Goal: Task Accomplishment & Management: Manage account settings

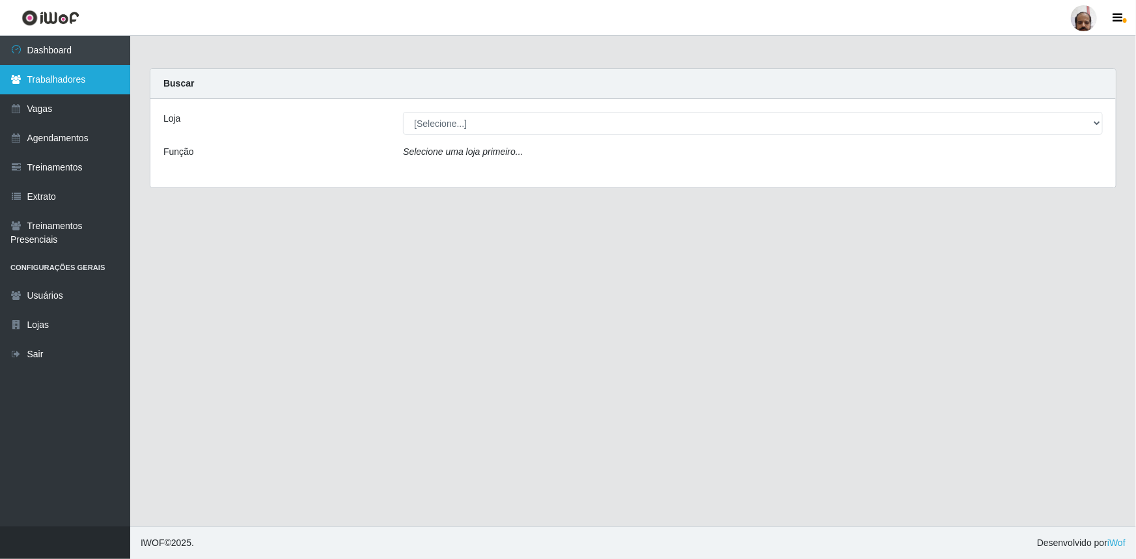
click at [62, 77] on link "Trabalhadores" at bounding box center [65, 79] width 130 height 29
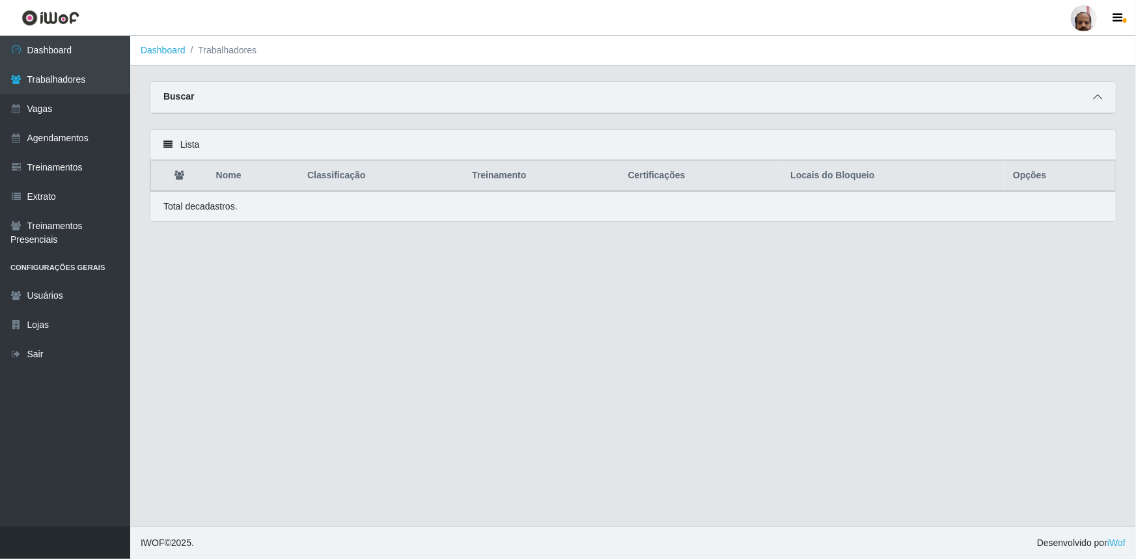
click at [1097, 93] on span at bounding box center [1097, 97] width 16 height 15
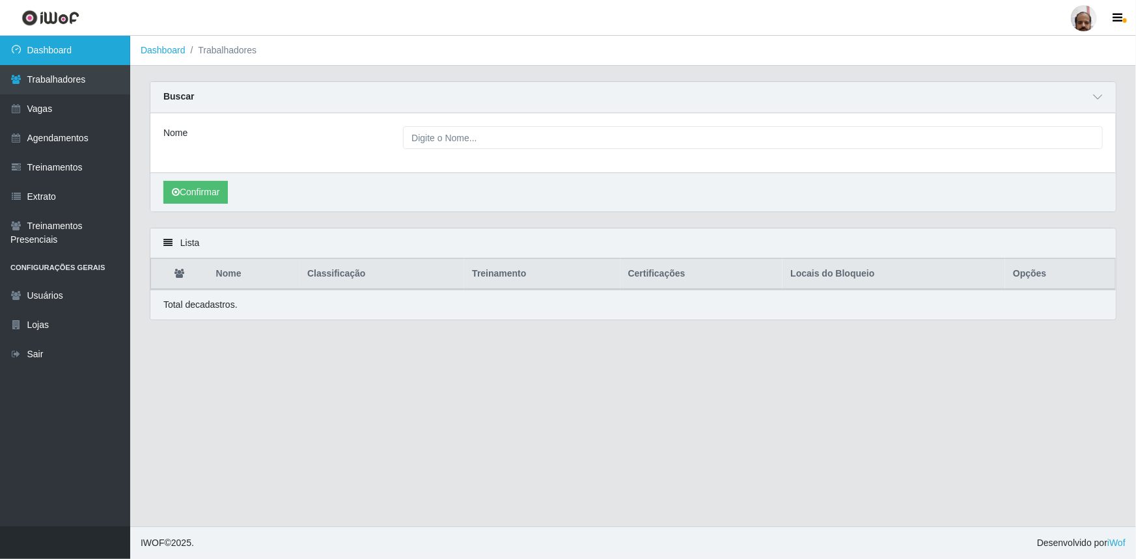
click at [77, 54] on link "Dashboard" at bounding box center [65, 50] width 130 height 29
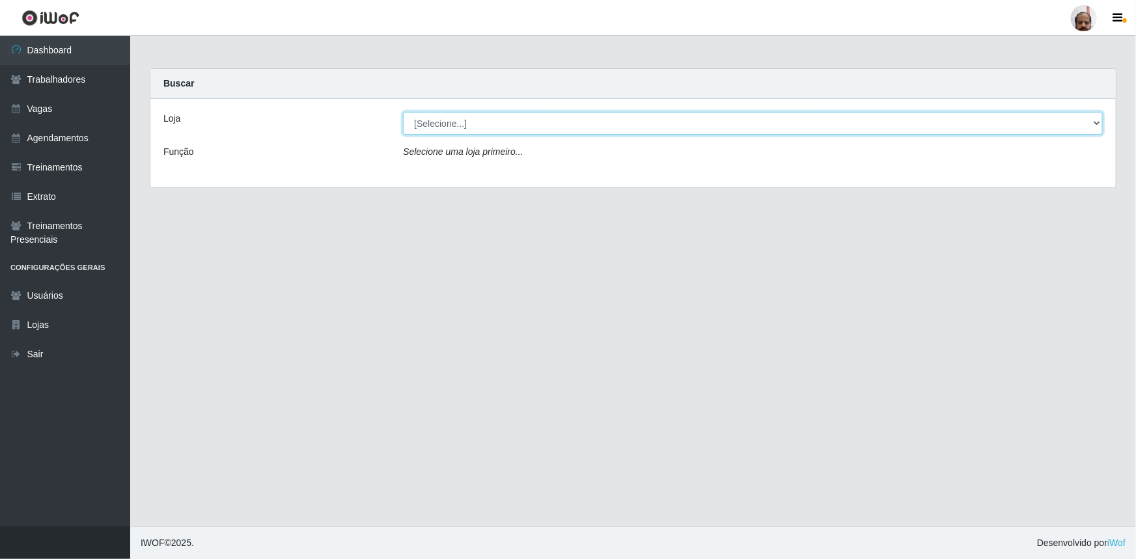
click at [464, 124] on select "[Selecione...] Mar Vermelho - Loja 05" at bounding box center [753, 123] width 700 height 23
select select "252"
click at [403, 112] on select "[Selecione...] Mar Vermelho - Loja 05" at bounding box center [753, 123] width 700 height 23
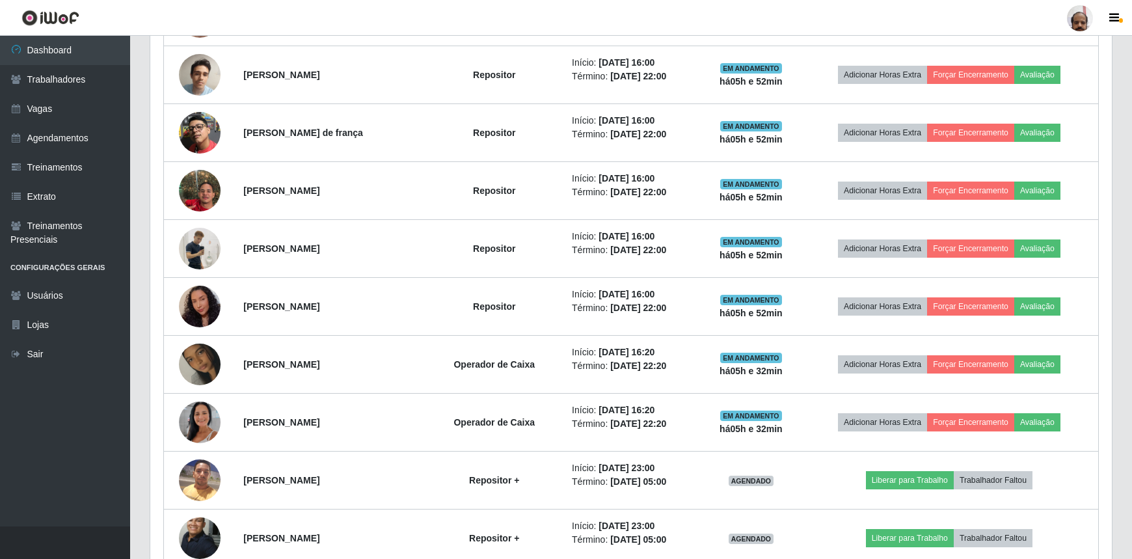
scroll to position [769, 0]
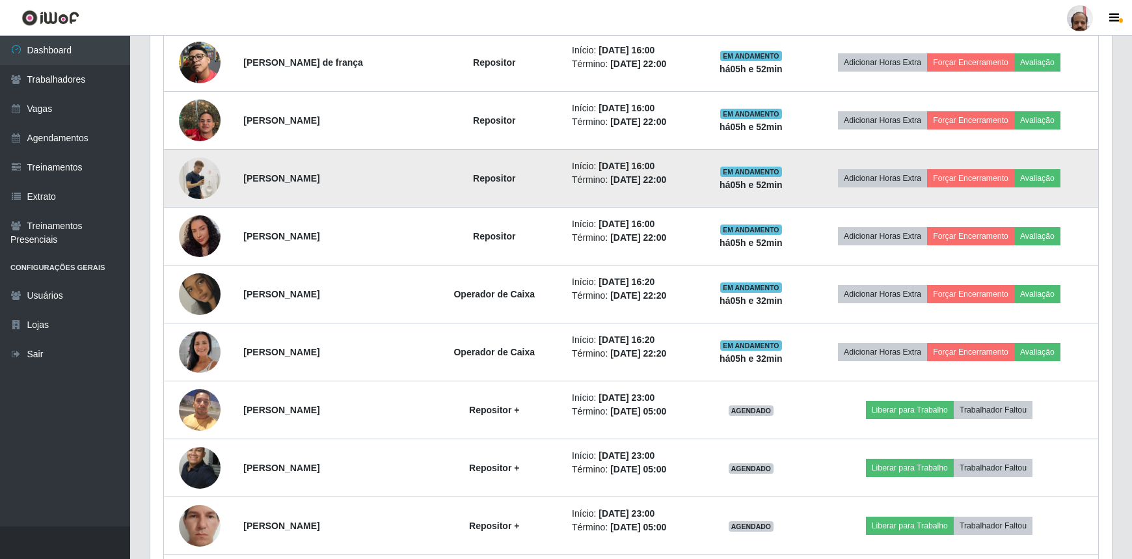
click at [204, 175] on img at bounding box center [200, 178] width 42 height 74
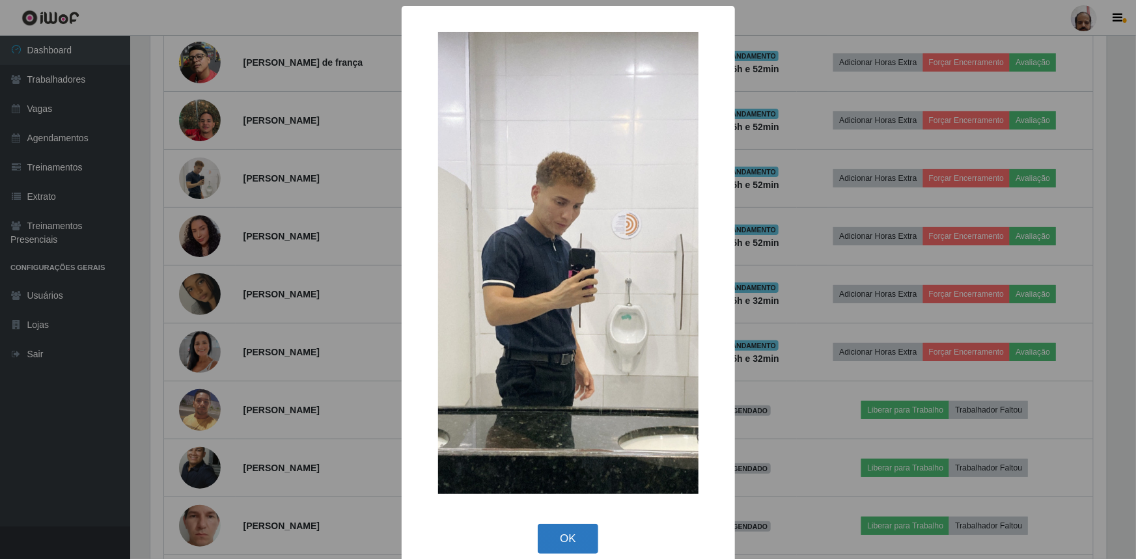
click at [564, 534] on button "OK" at bounding box center [568, 539] width 61 height 31
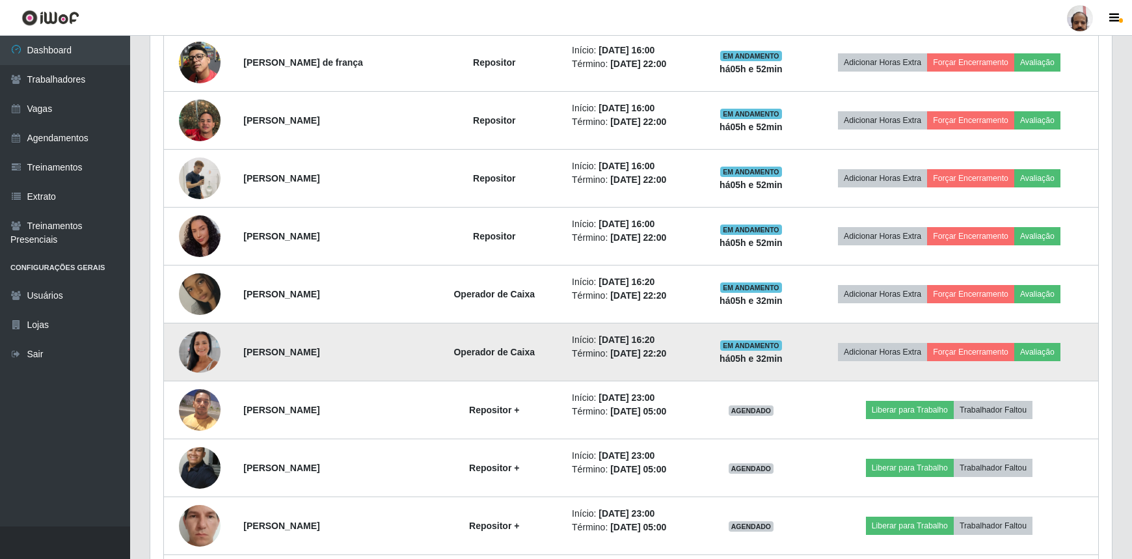
scroll to position [270, 962]
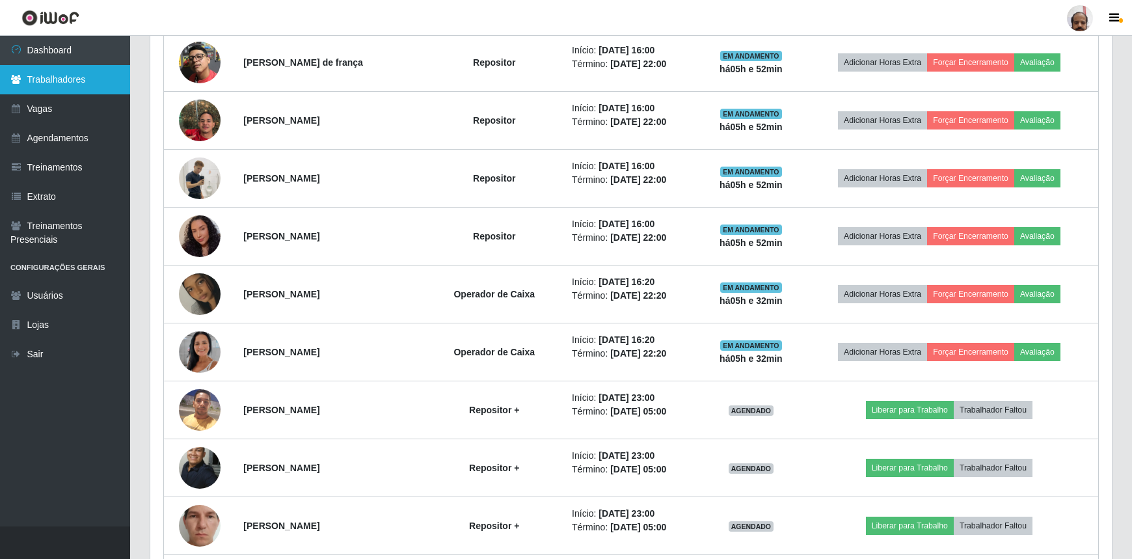
click at [68, 83] on link "Trabalhadores" at bounding box center [65, 79] width 130 height 29
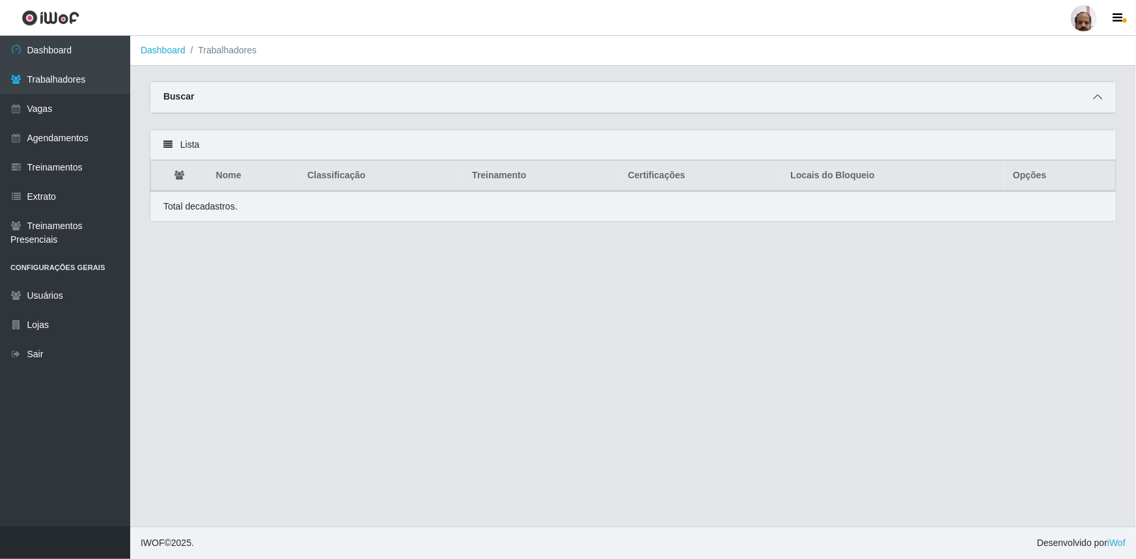
click at [1094, 98] on icon at bounding box center [1097, 96] width 9 height 9
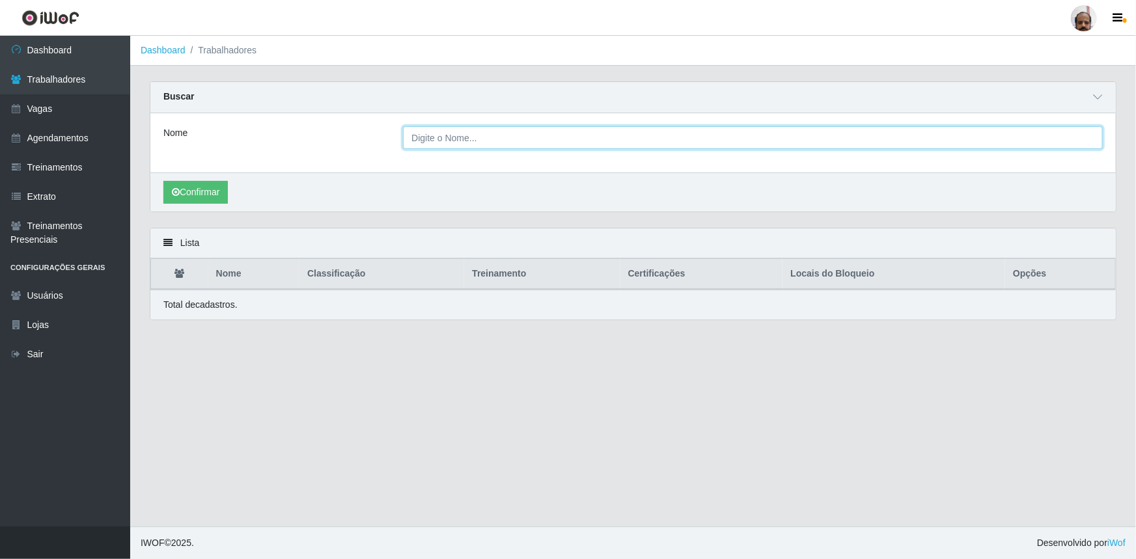
click at [477, 140] on input "Nome" at bounding box center [753, 137] width 700 height 23
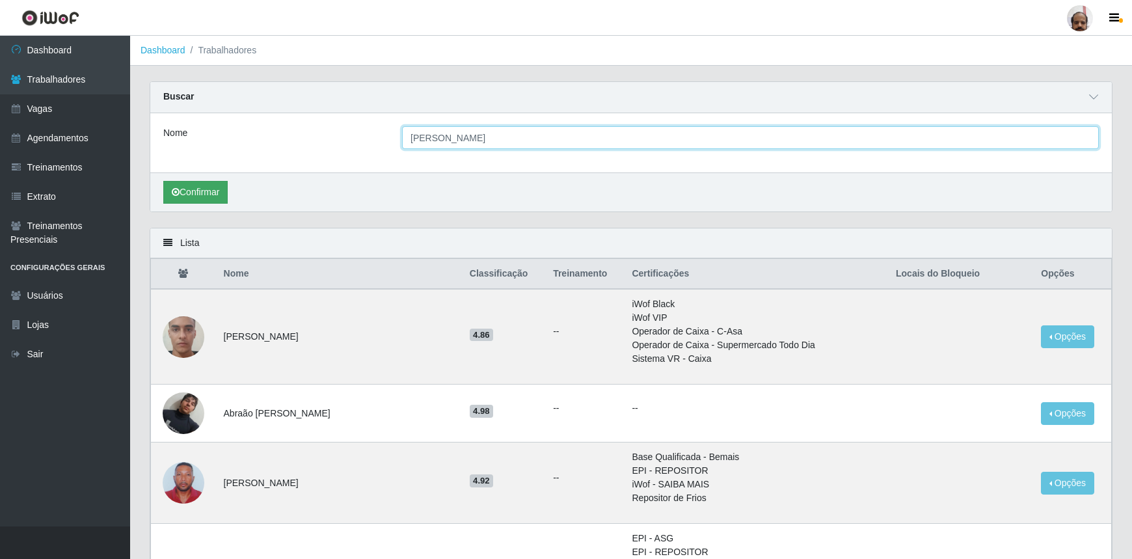
type input "[PERSON_NAME]"
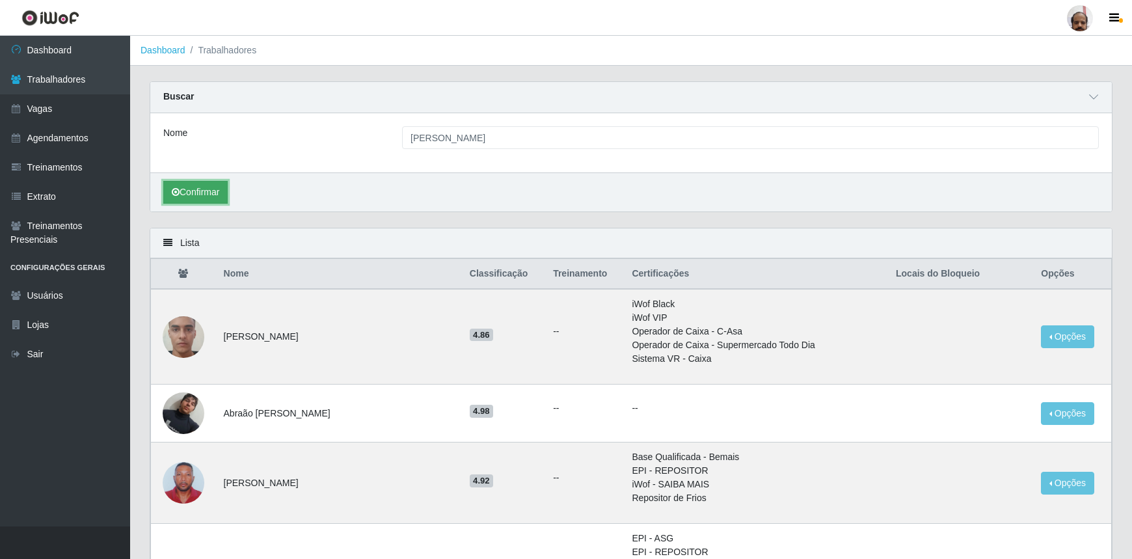
click at [198, 191] on button "Confirmar" at bounding box center [195, 192] width 64 height 23
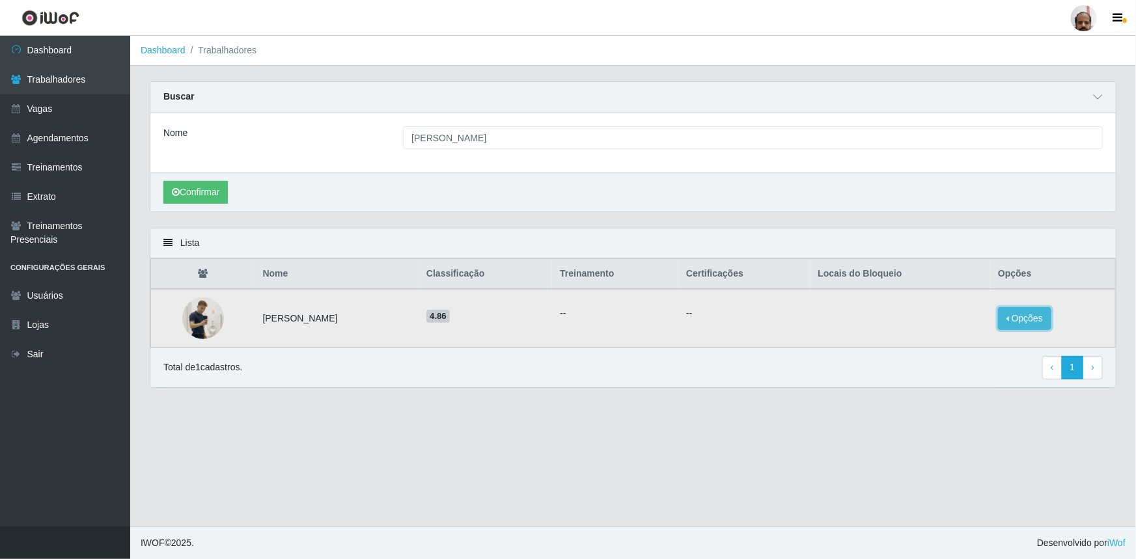
click at [1034, 323] on button "Opções" at bounding box center [1024, 318] width 53 height 23
click at [938, 328] on button "Bloquear - Loja" at bounding box center [943, 330] width 105 height 27
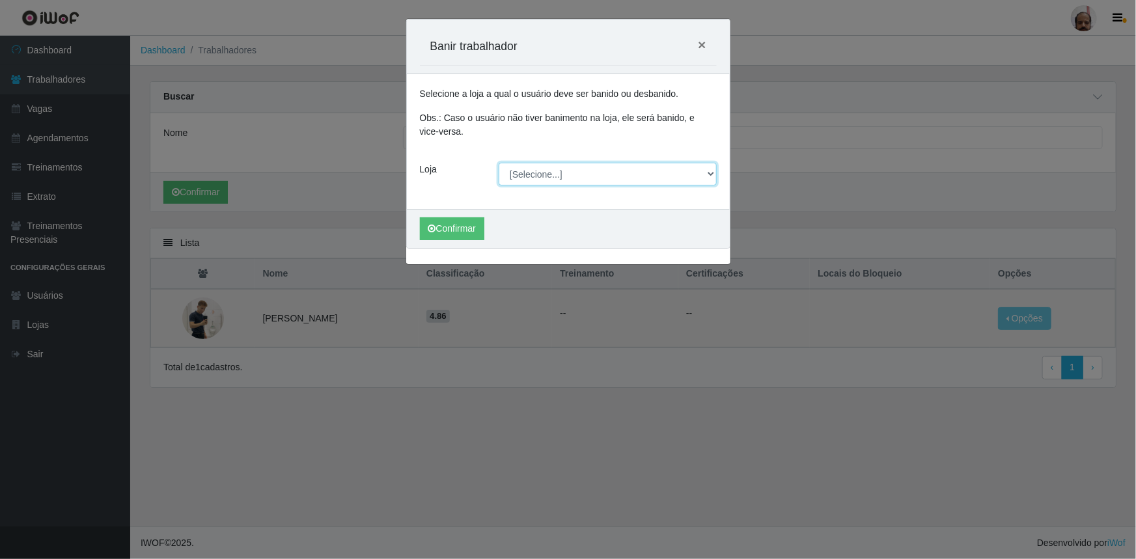
click at [636, 172] on select "[Selecione...] Mar Vermelho - Loja 05" at bounding box center [607, 174] width 218 height 23
select select "252"
click at [498, 163] on select "[Selecione...] Mar Vermelho - Loja 05" at bounding box center [607, 174] width 218 height 23
click at [467, 225] on button "Confirmar" at bounding box center [452, 228] width 64 height 23
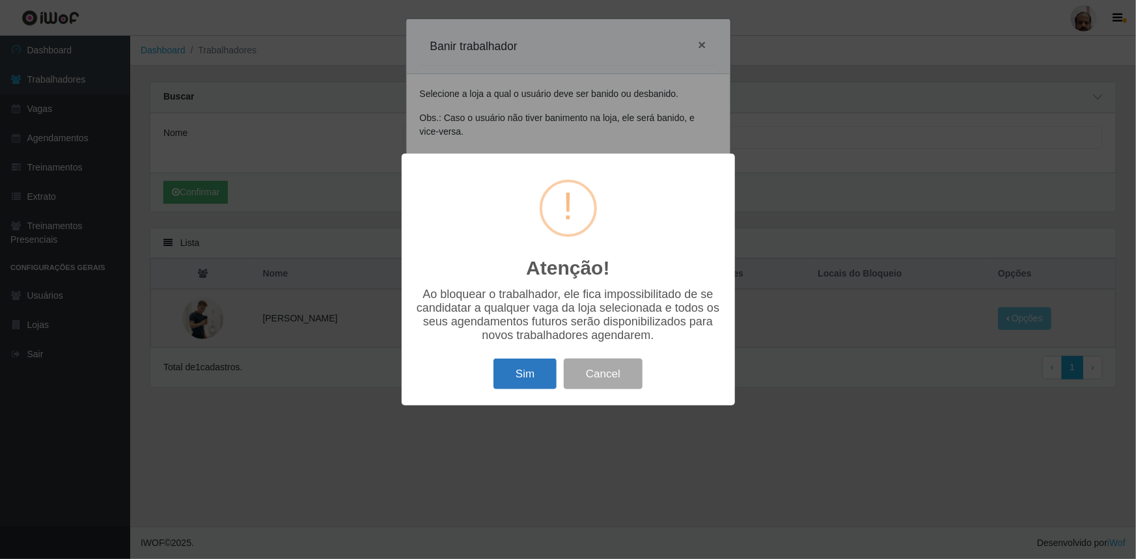
click at [536, 370] on button "Sim" at bounding box center [524, 374] width 63 height 31
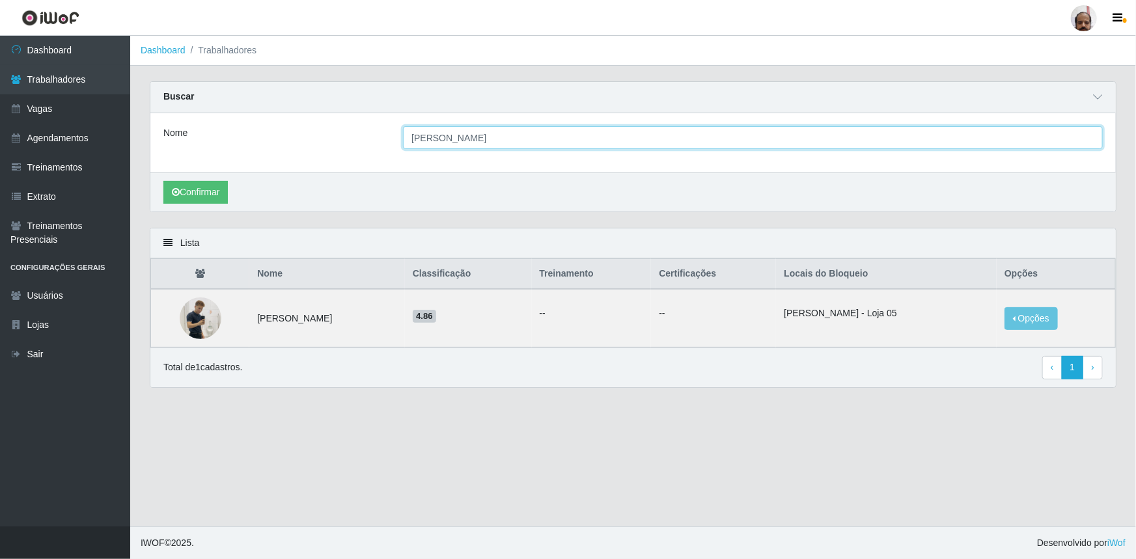
click at [569, 143] on input "[PERSON_NAME]" at bounding box center [753, 137] width 700 height 23
type input "E"
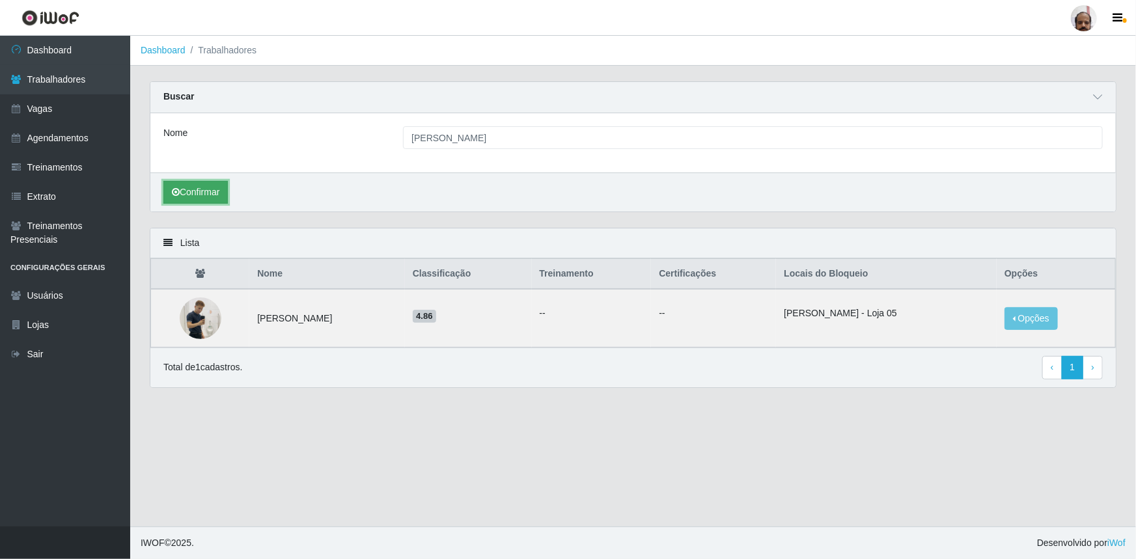
click at [215, 184] on button "Confirmar" at bounding box center [195, 192] width 64 height 23
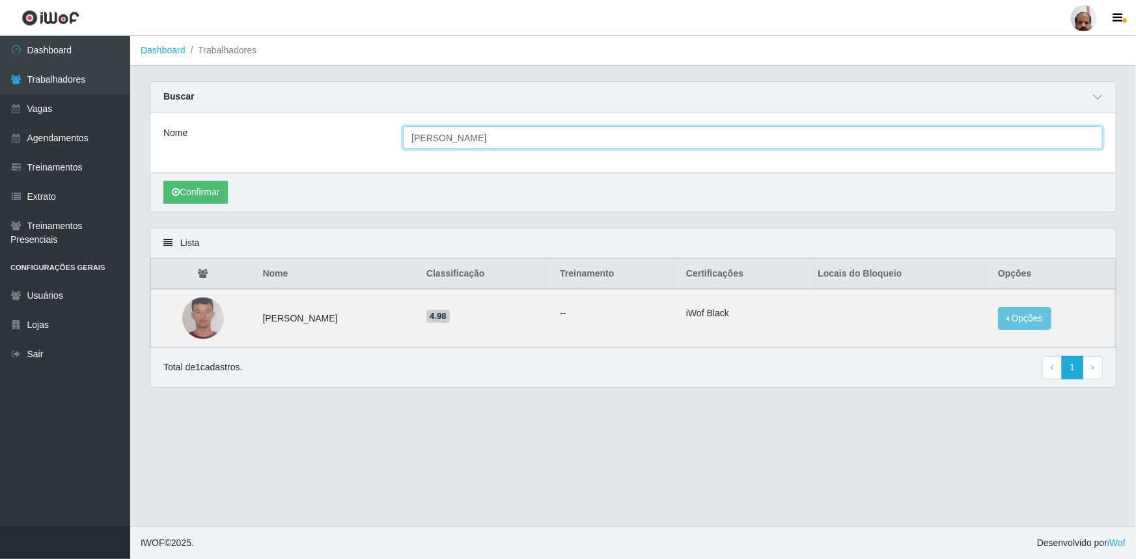
click at [416, 139] on input "[PERSON_NAME]" at bounding box center [753, 137] width 700 height 23
type input "Claus"
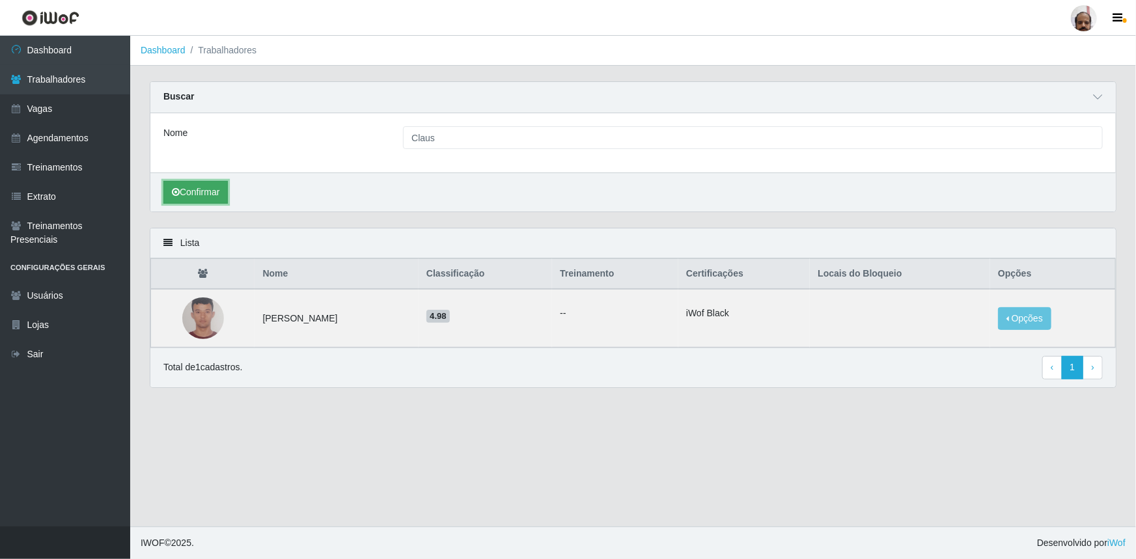
click at [206, 191] on button "Confirmar" at bounding box center [195, 192] width 64 height 23
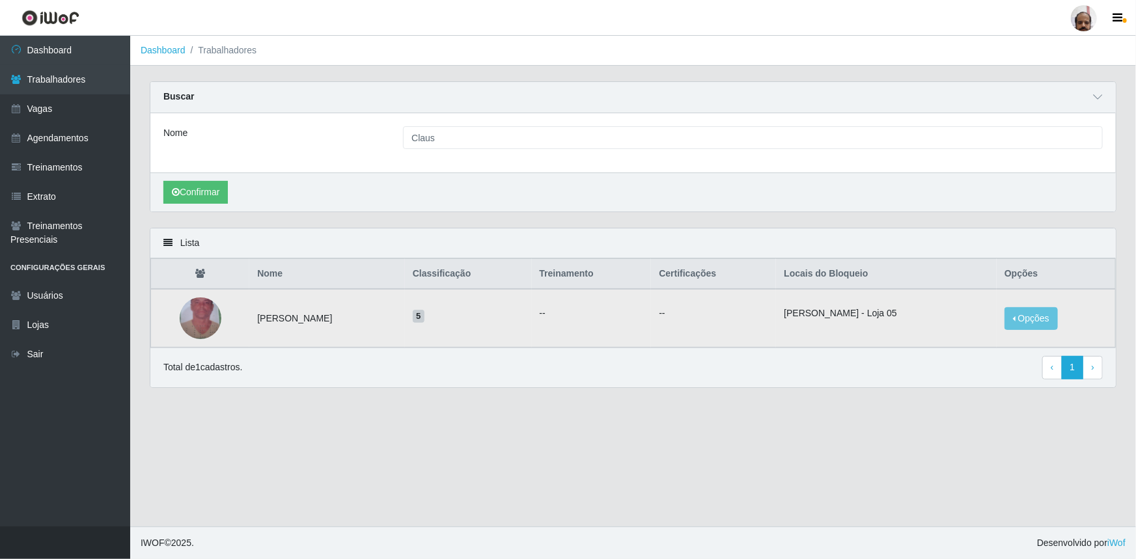
click at [200, 311] on img at bounding box center [201, 318] width 42 height 74
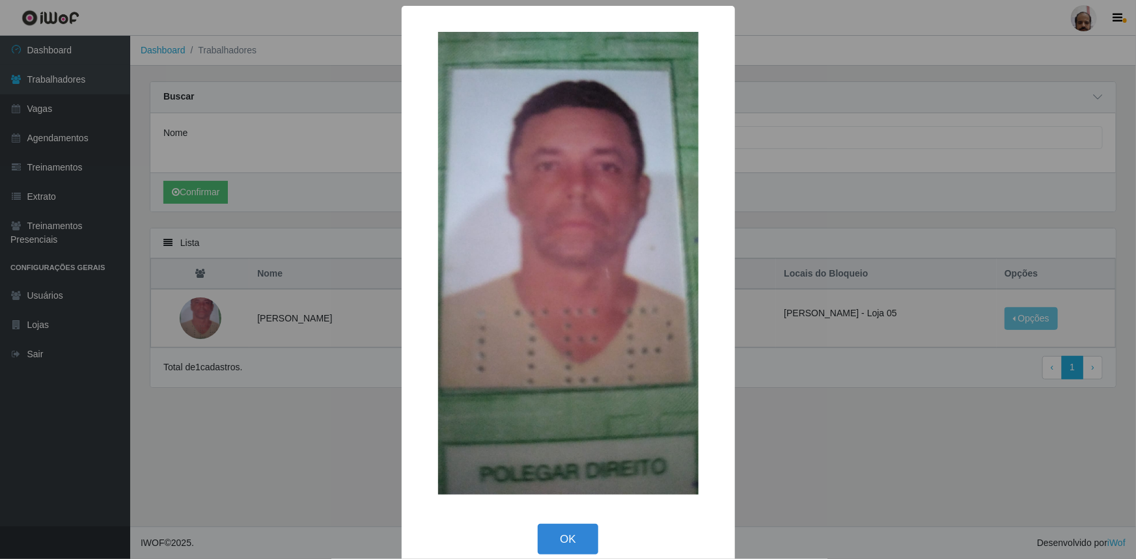
click at [260, 508] on div "× OK Cancel" at bounding box center [568, 279] width 1136 height 559
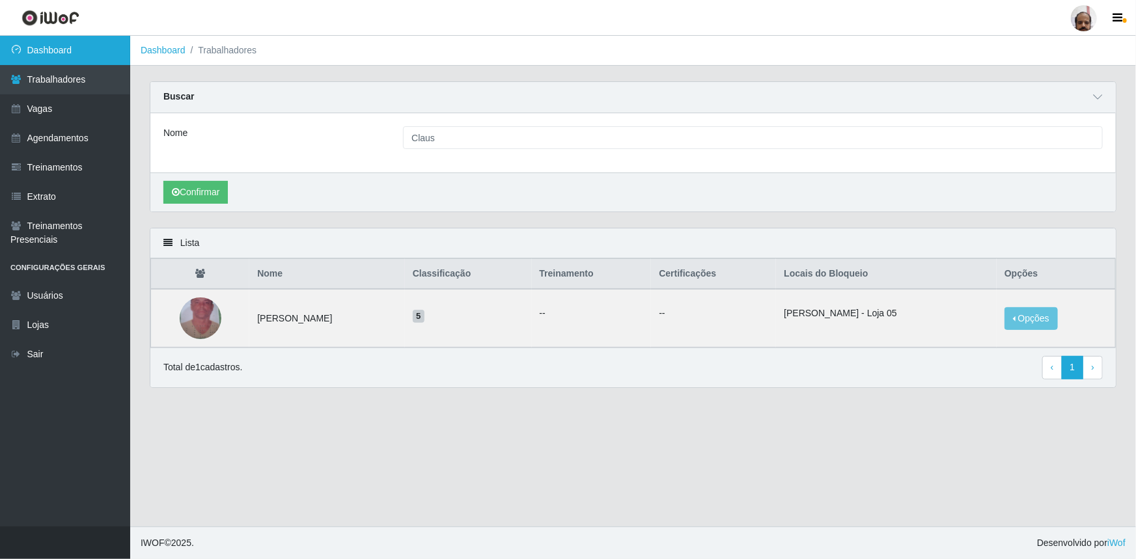
click at [86, 57] on link "Dashboard" at bounding box center [65, 50] width 130 height 29
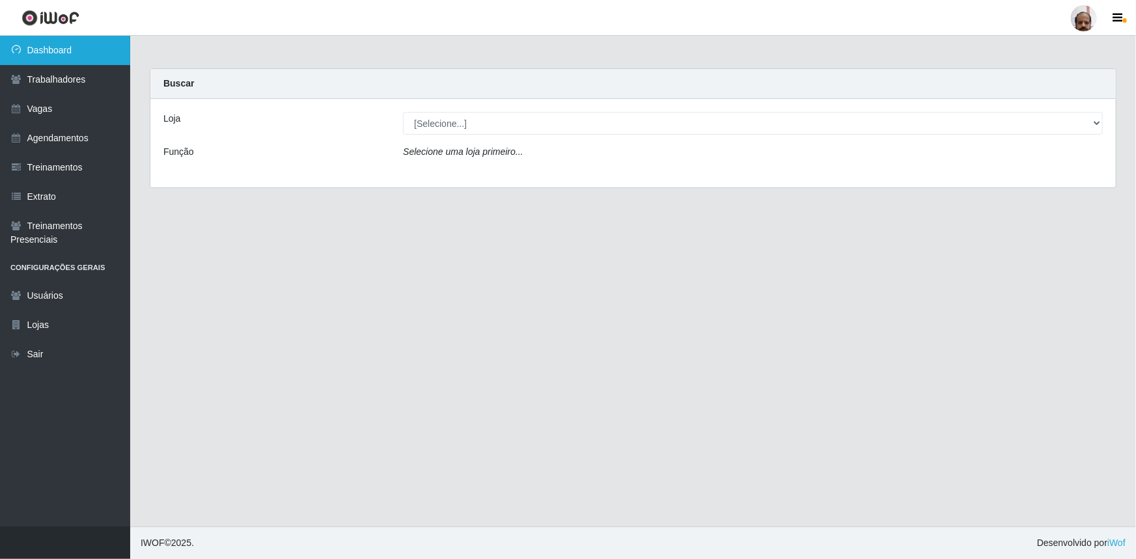
click at [77, 55] on link "Dashboard" at bounding box center [65, 50] width 130 height 29
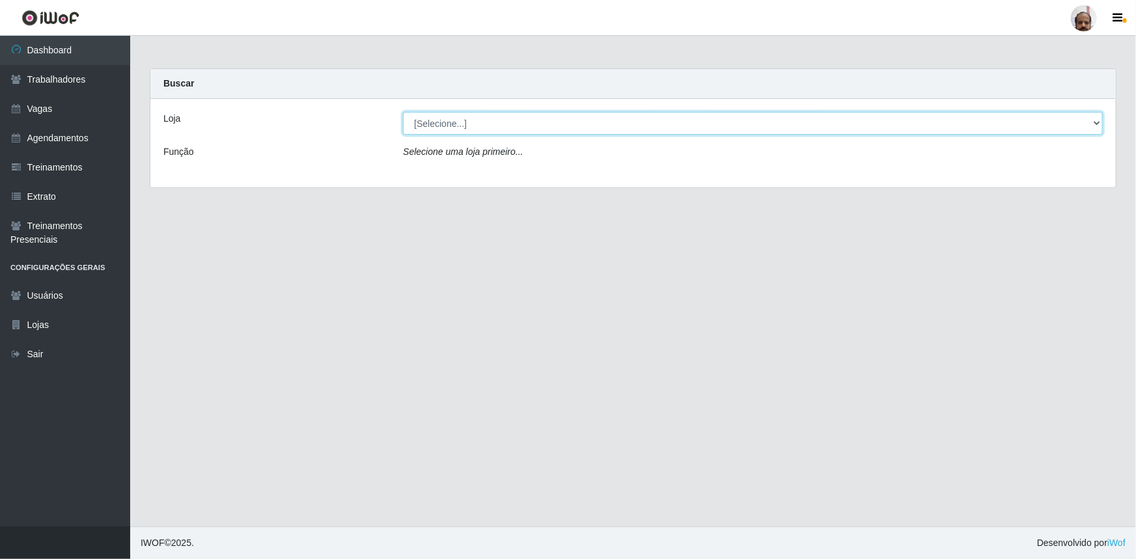
click at [461, 124] on select "[Selecione...] Mar Vermelho - Loja 05" at bounding box center [753, 123] width 700 height 23
select select "252"
click at [403, 112] on select "[Selecione...] Mar Vermelho - Loja 05" at bounding box center [753, 123] width 700 height 23
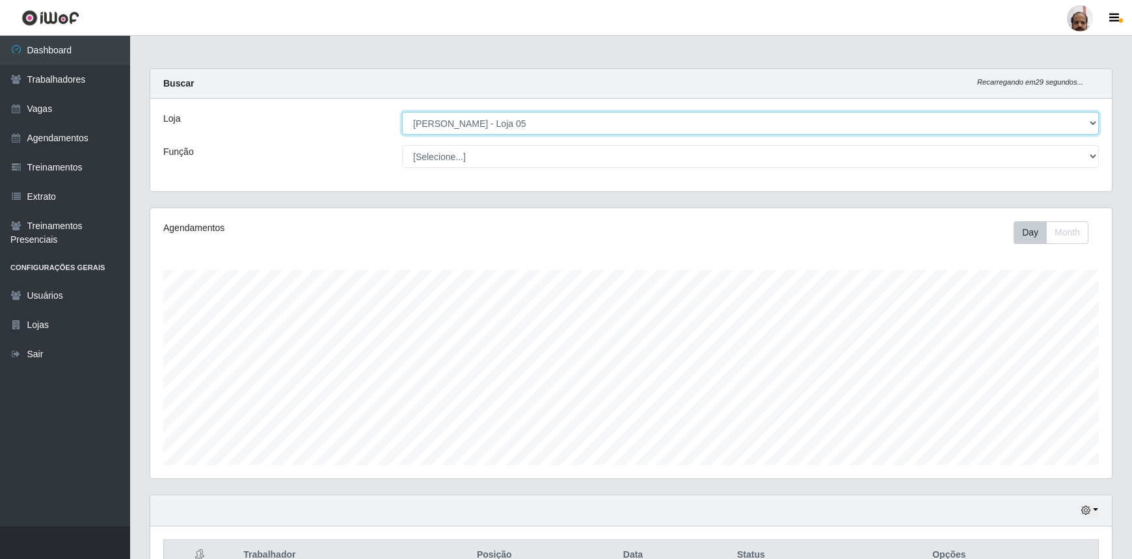
scroll to position [270, 962]
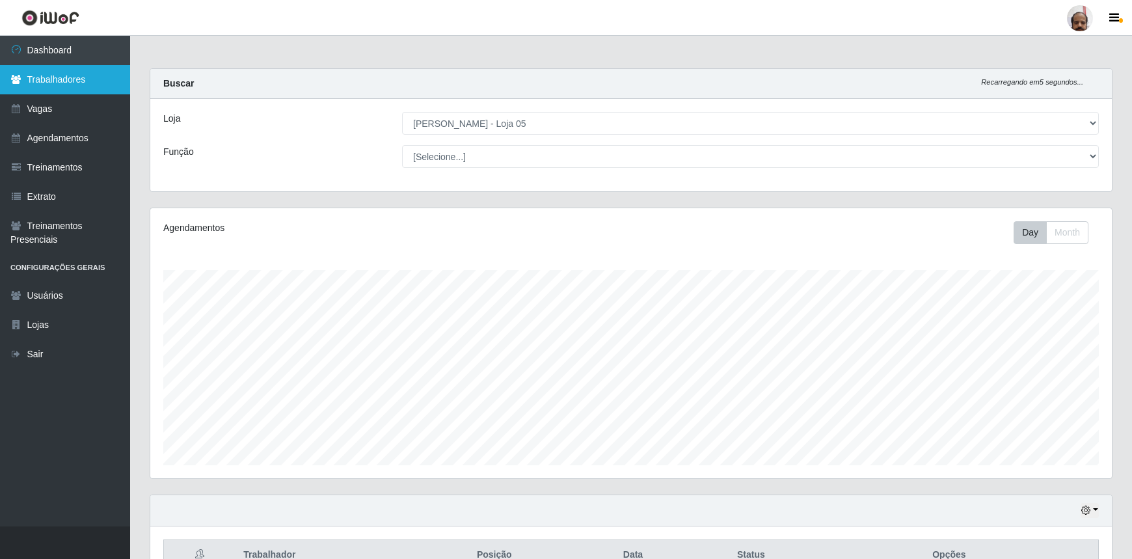
click at [83, 78] on link "Trabalhadores" at bounding box center [65, 79] width 130 height 29
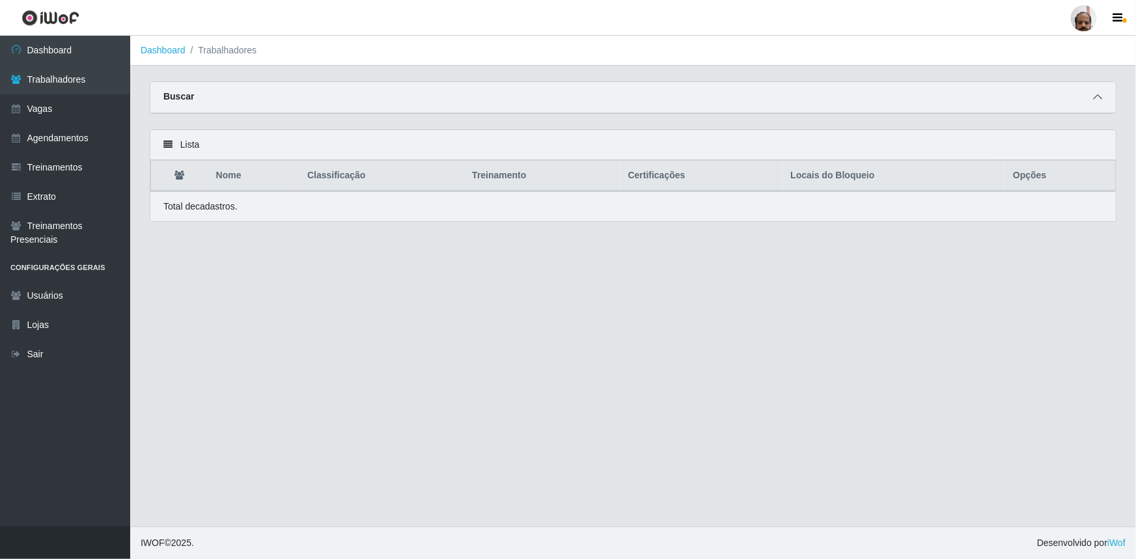
click at [1096, 98] on icon at bounding box center [1097, 96] width 9 height 9
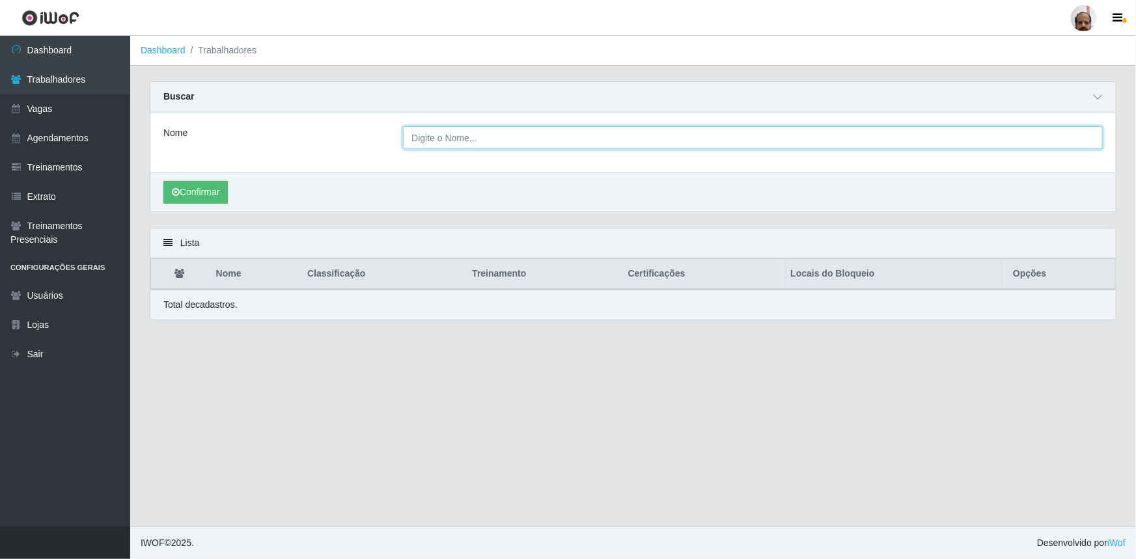
click at [563, 143] on input "Nome" at bounding box center [753, 137] width 700 height 23
type input "[PERSON_NAME]"
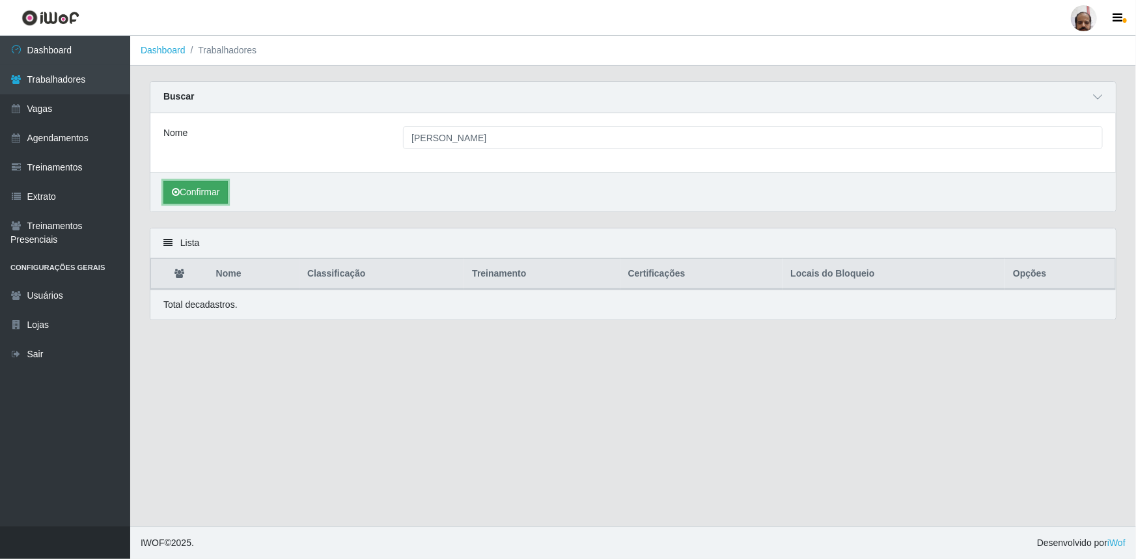
click at [192, 196] on button "Confirmar" at bounding box center [195, 192] width 64 height 23
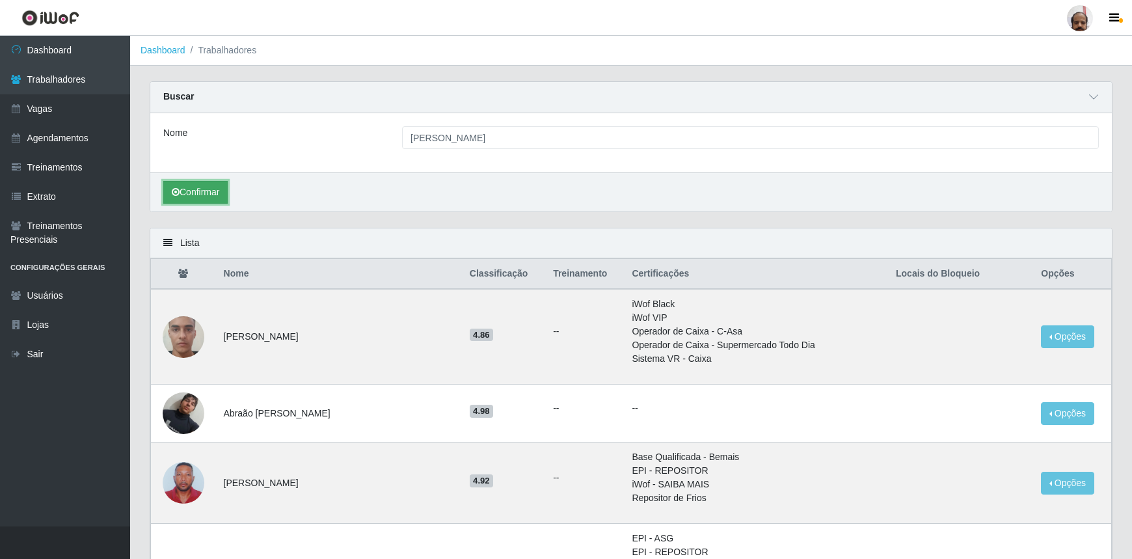
click at [204, 196] on button "Confirmar" at bounding box center [195, 192] width 64 height 23
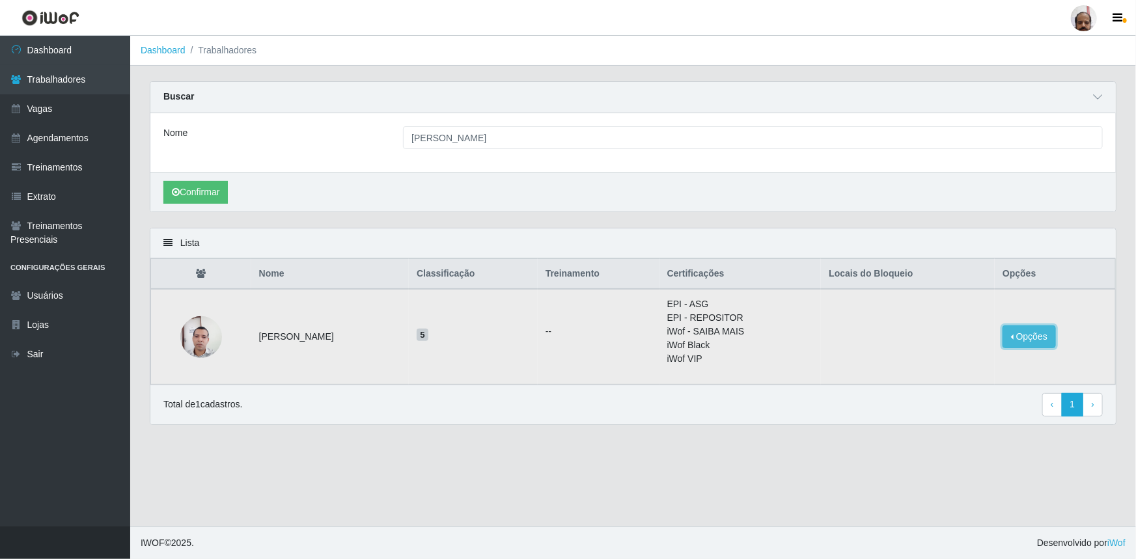
click at [1035, 329] on button "Opções" at bounding box center [1028, 336] width 53 height 23
click at [953, 367] on button "Bloquear - Loja" at bounding box center [947, 366] width 105 height 27
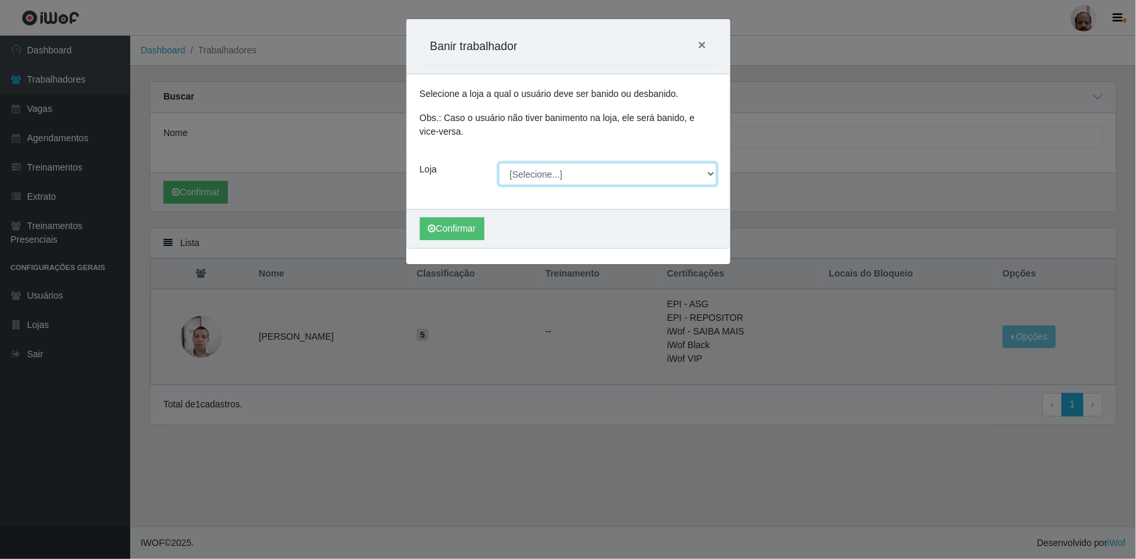
click at [623, 169] on select "[Selecione...] Mar Vermelho - Loja 05" at bounding box center [607, 174] width 218 height 23
select select "252"
click at [498, 163] on select "[Selecione...] Mar Vermelho - Loja 05" at bounding box center [607, 174] width 218 height 23
click at [449, 231] on button "Confirmar" at bounding box center [452, 228] width 64 height 23
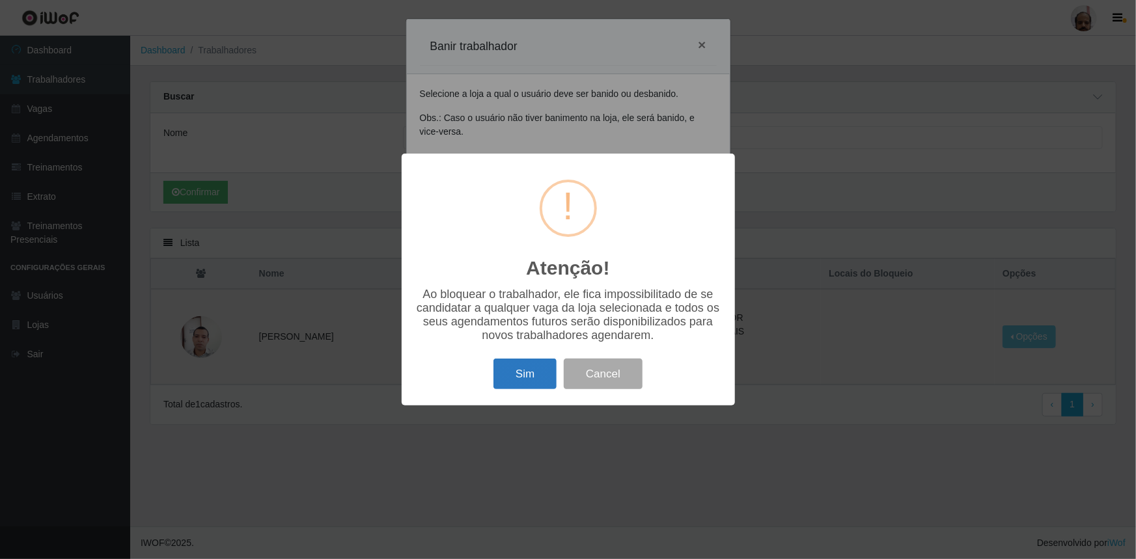
click at [540, 371] on button "Sim" at bounding box center [524, 374] width 63 height 31
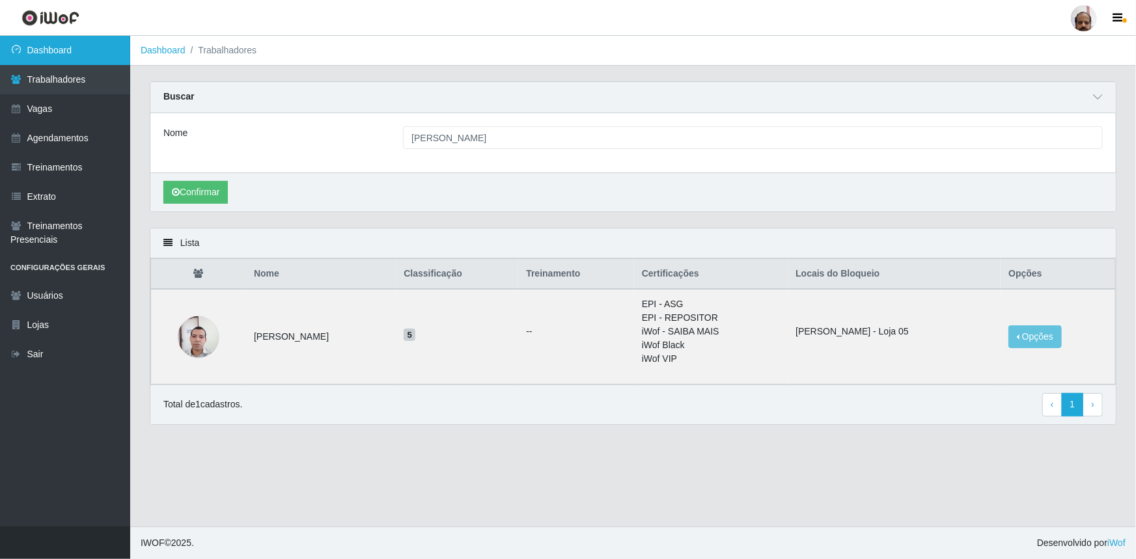
click at [61, 46] on link "Dashboard" at bounding box center [65, 50] width 130 height 29
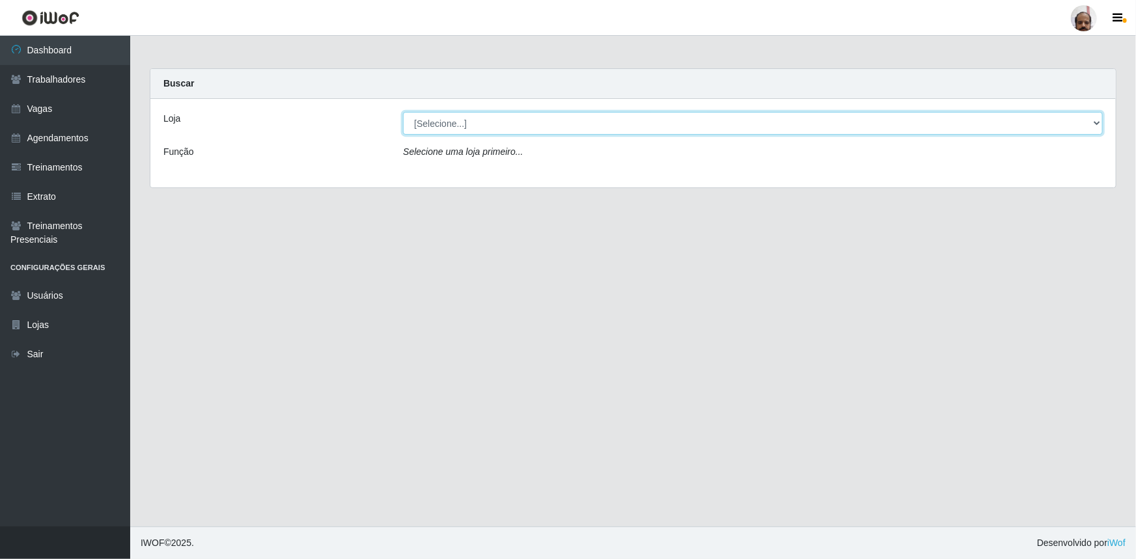
click at [459, 123] on select "[Selecione...] Mar Vermelho - Loja 05" at bounding box center [753, 123] width 700 height 23
select select "252"
click at [403, 112] on select "[Selecione...] Mar Vermelho - Loja 05" at bounding box center [753, 123] width 700 height 23
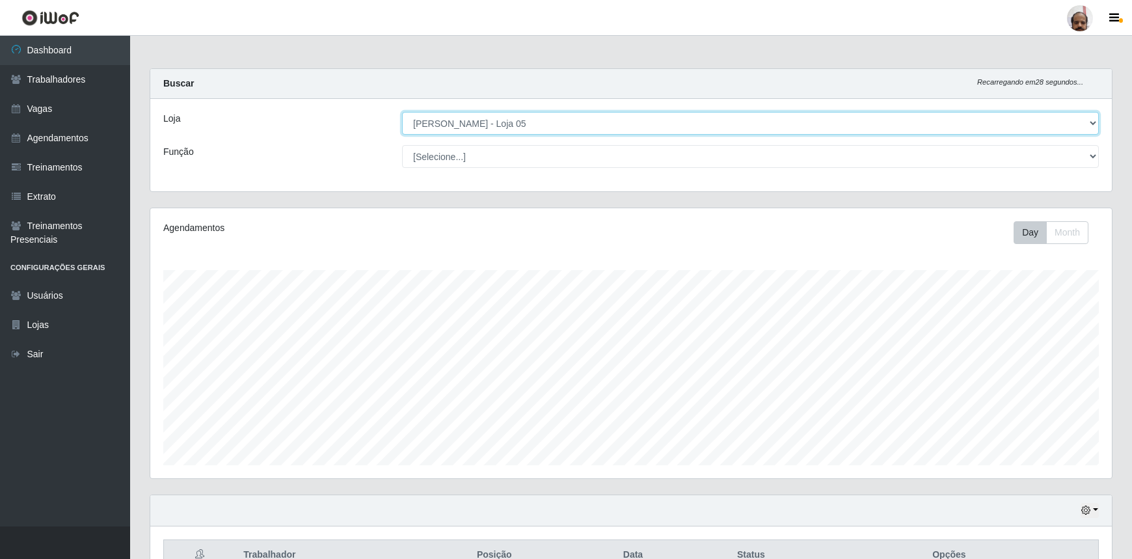
scroll to position [270, 962]
